Goal: Complete application form

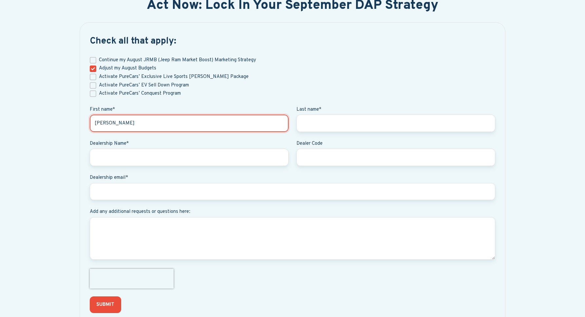
click at [222, 118] on input "[PERSON_NAME]" at bounding box center [189, 123] width 199 height 17
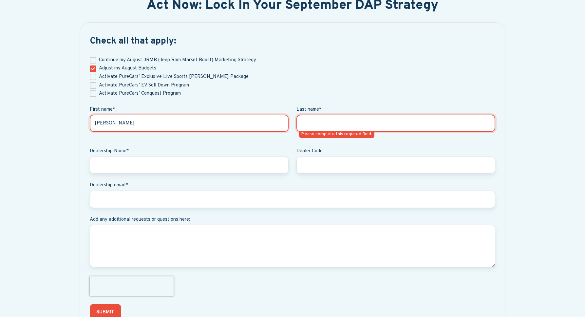
type input "[PERSON_NAME]"
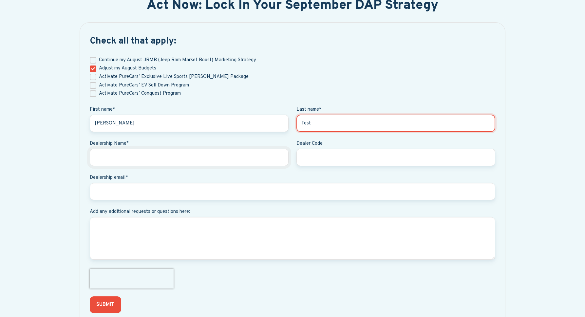
type input "Test"
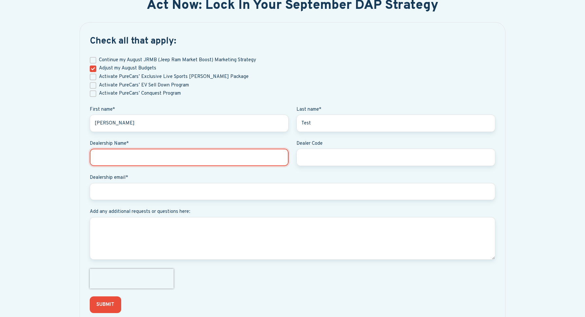
click at [163, 158] on input "Dealership Name *" at bounding box center [189, 157] width 199 height 17
type input "Test"
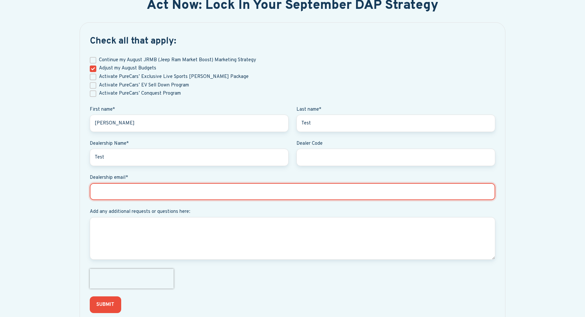
click at [152, 191] on input "Dealership email *" at bounding box center [293, 191] width 406 height 17
type input "[EMAIL_ADDRESS][DOMAIN_NAME]"
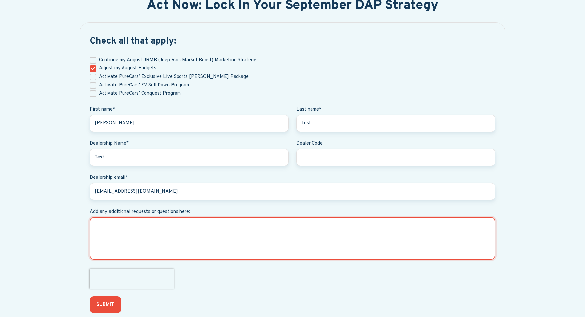
click at [177, 238] on textarea "Add any additional requests or questions here:" at bounding box center [293, 238] width 406 height 43
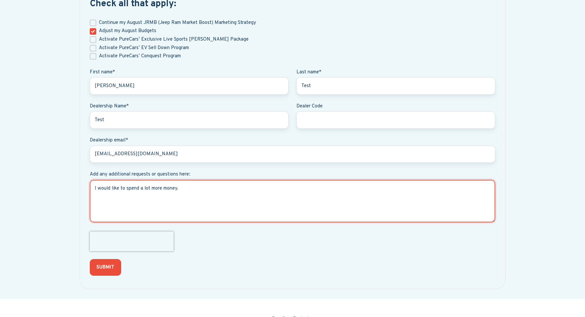
scroll to position [366, 0]
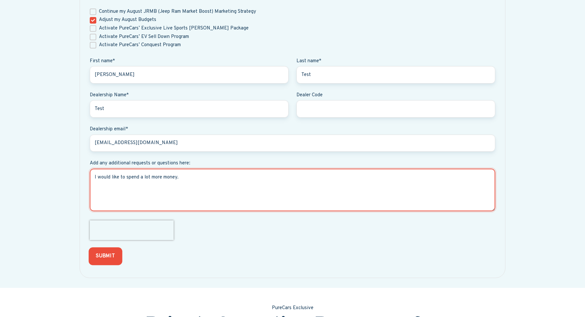
type textarea "I would like to spend a lot more money."
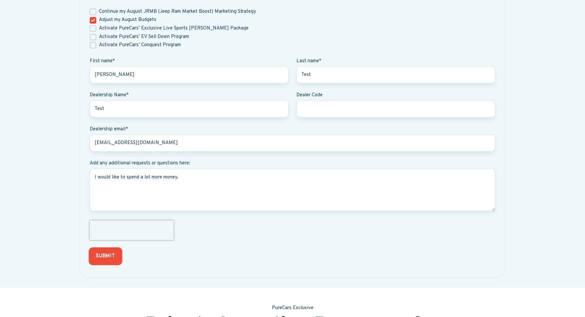
click at [112, 256] on input "SUBMIT" at bounding box center [105, 256] width 33 height 18
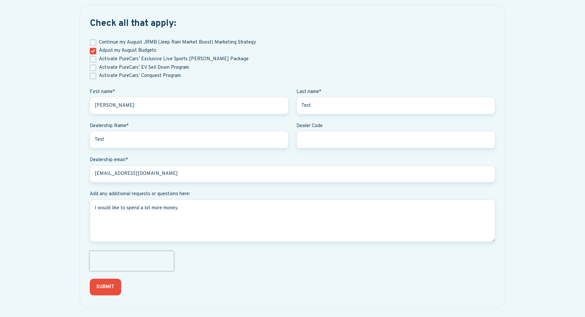
scroll to position [336, 0]
click at [93, 52] on input "Adjust my August Budgets" at bounding box center [93, 51] width 7 height 7
checkbox input "false"
click at [93, 67] on input "Activate PureCars’ EV Sell Down Program" at bounding box center [93, 67] width 7 height 7
checkbox input "true"
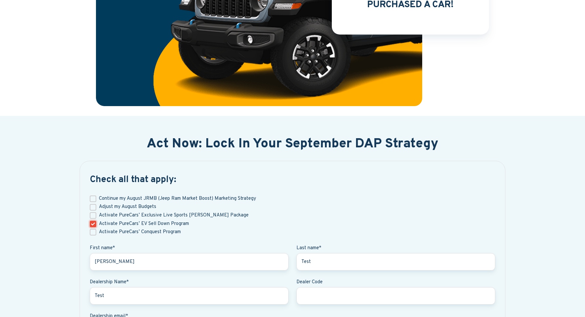
scroll to position [334, 0]
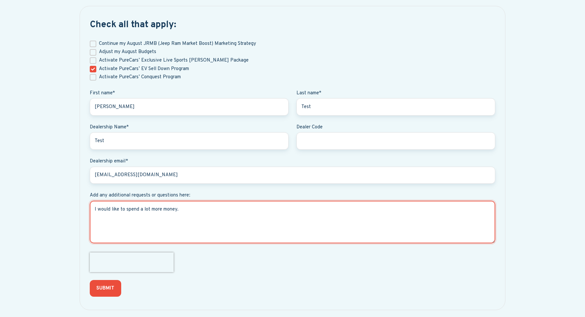
click at [175, 213] on textarea "I would like to spend a lot more money." at bounding box center [293, 222] width 406 height 43
drag, startPoint x: 186, startPoint y: 210, endPoint x: 114, endPoint y: 207, distance: 72.8
click at [114, 207] on textarea "I would like to spend a lot more money." at bounding box center [293, 222] width 406 height 43
type textarea "I would like to sell more EVs"
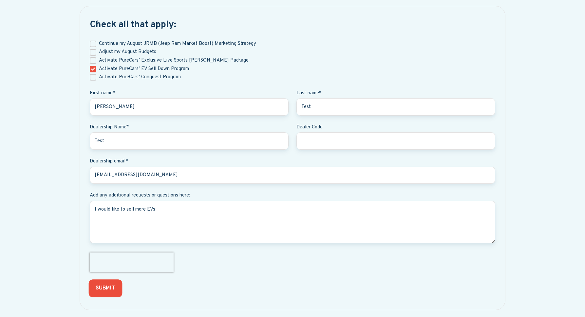
click at [109, 287] on input "SUBMIT" at bounding box center [105, 289] width 33 height 18
